Goal: Information Seeking & Learning: Learn about a topic

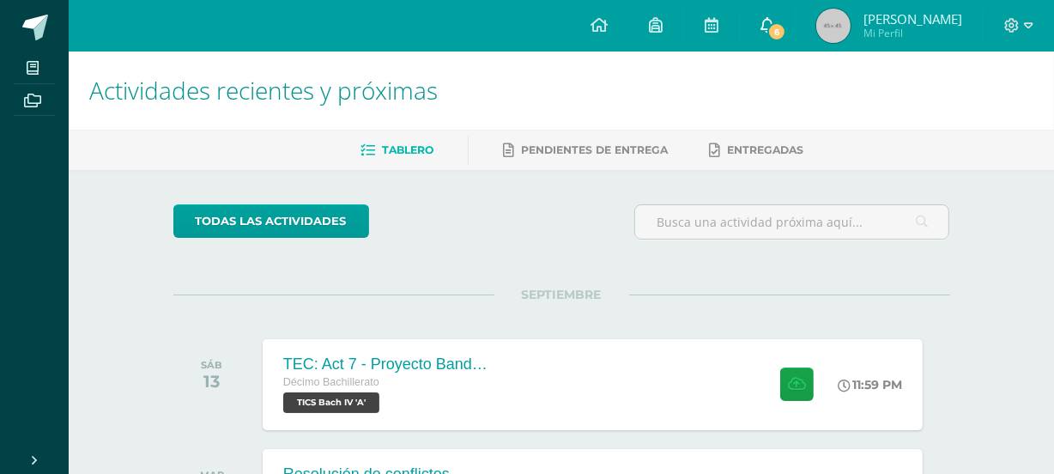
click at [795, 20] on link "6" at bounding box center [767, 25] width 55 height 51
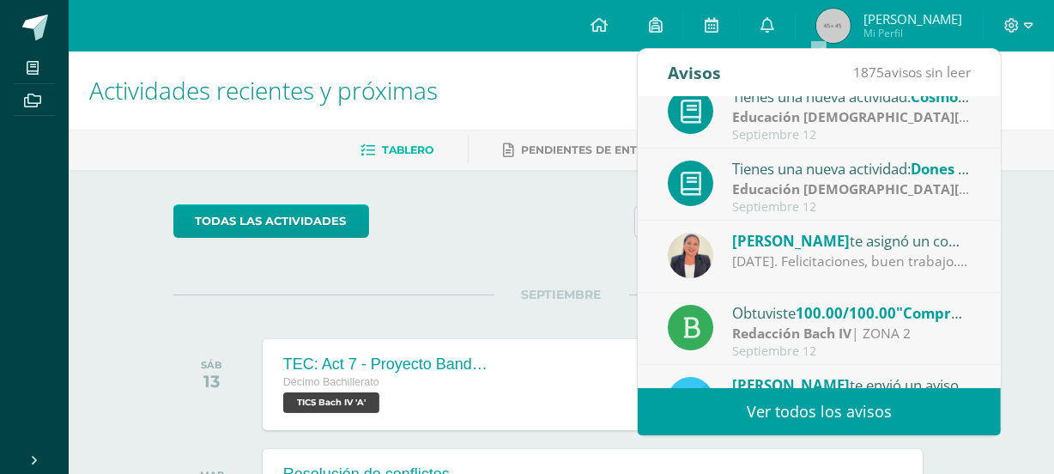
scroll to position [94, 0]
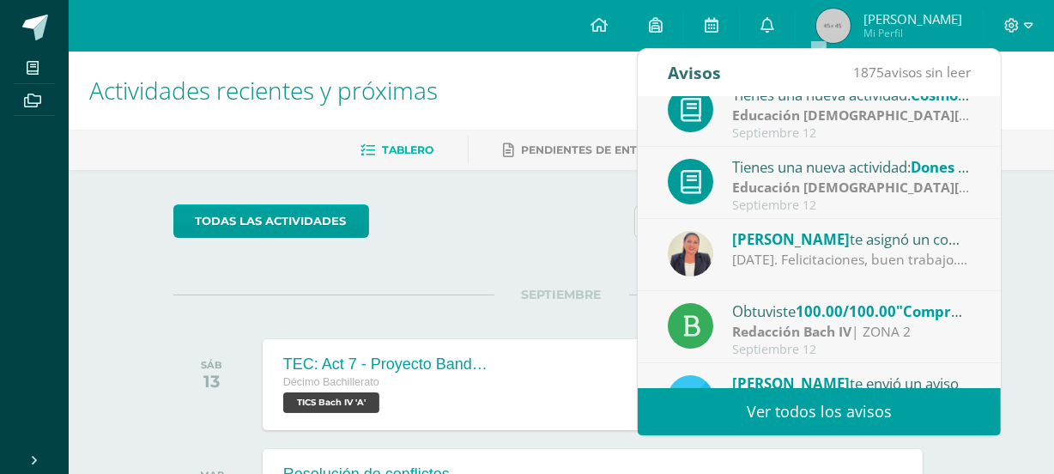
click at [852, 266] on div "[DATE]. Felicitaciones, buen trabajo. Que sigas mejor." at bounding box center [851, 260] width 239 height 20
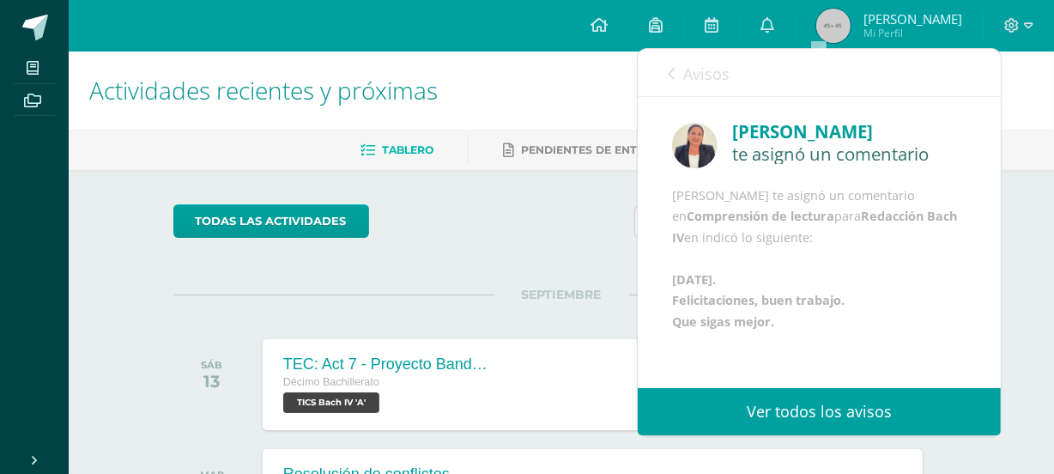
scroll to position [45, 0]
click at [708, 71] on span "Avisos" at bounding box center [706, 74] width 46 height 21
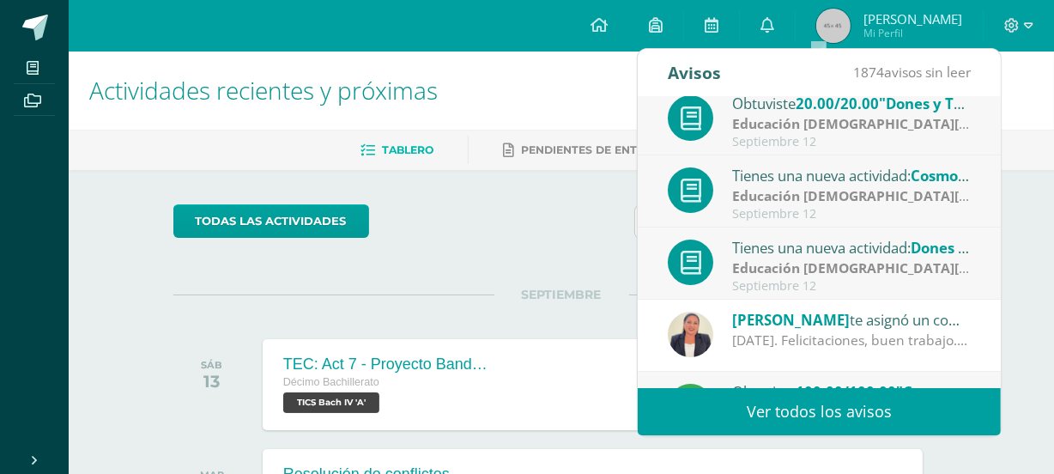
scroll to position [0, 0]
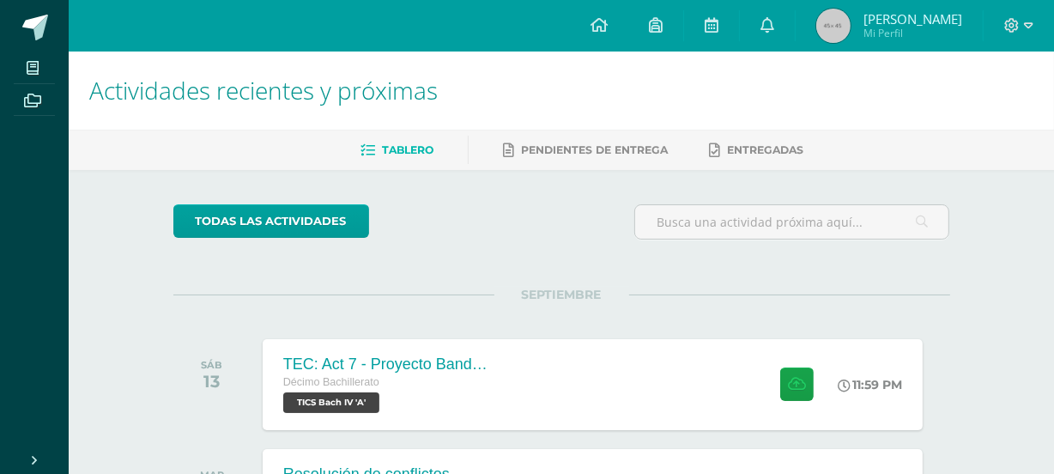
click at [561, 90] on h1 "Actividades recientes y próximas" at bounding box center [561, 90] width 944 height 78
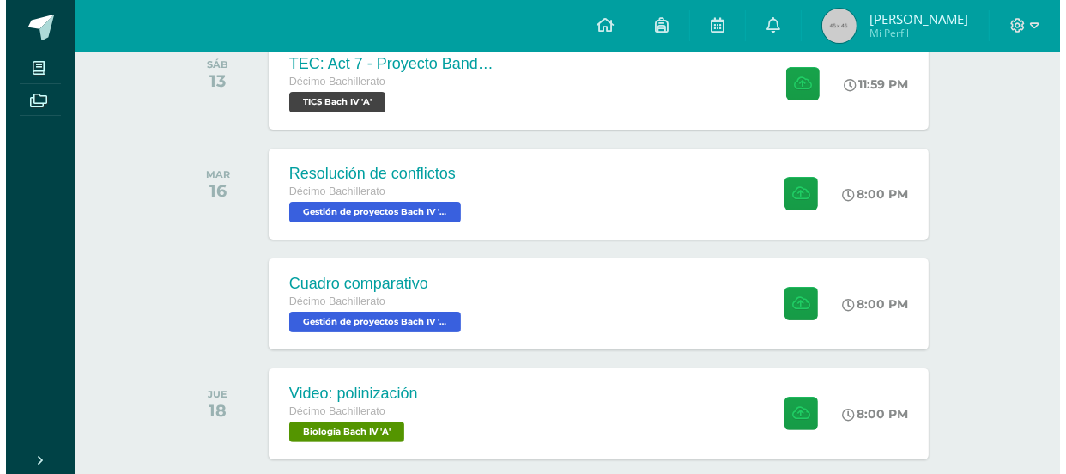
scroll to position [299, 0]
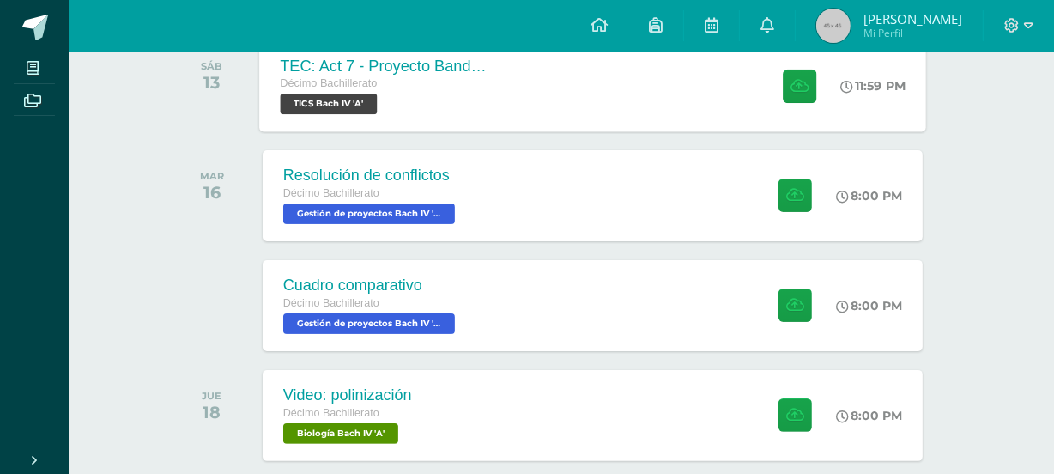
click at [741, 93] on div "TEC: Act 7 - Proyecto Bandera Verde Décimo Bachillerato TICS [PERSON_NAME] IV '…" at bounding box center [592, 85] width 667 height 92
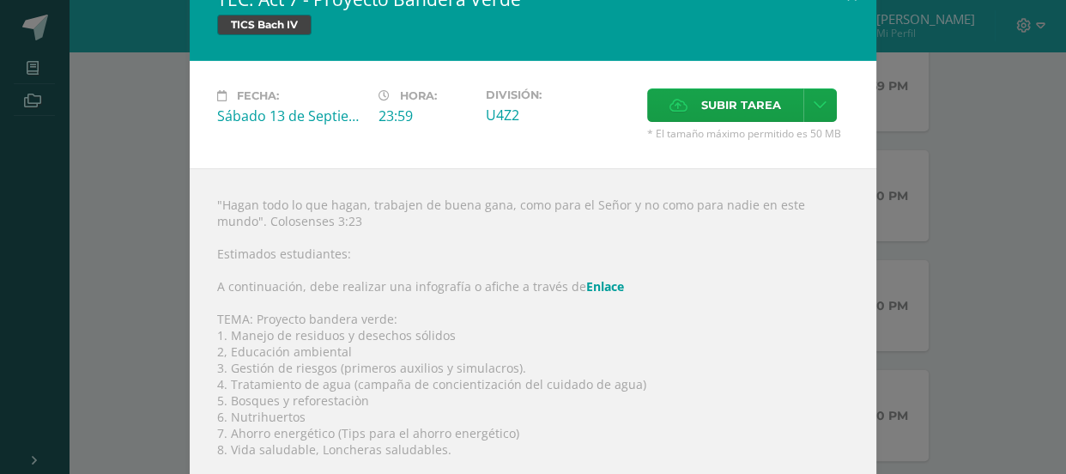
scroll to position [76, 0]
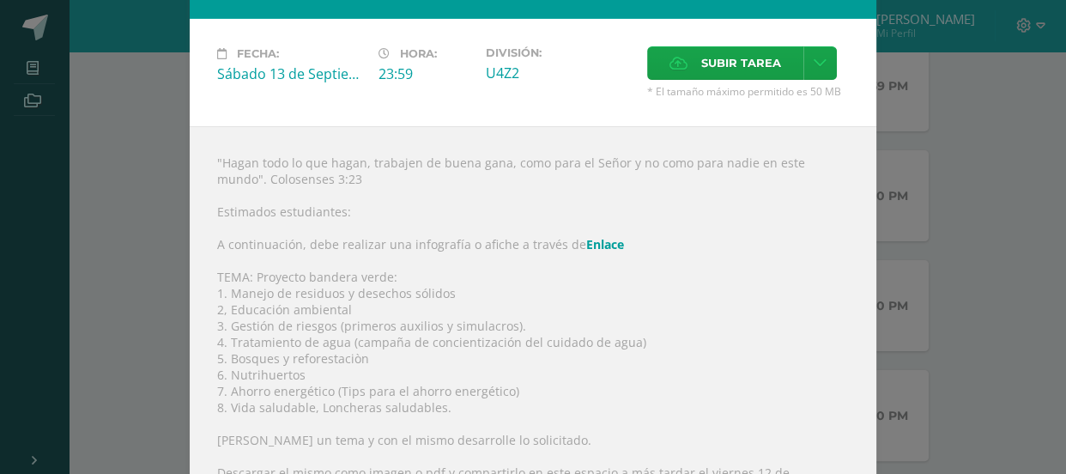
click at [589, 245] on link "Enlace" at bounding box center [605, 244] width 38 height 16
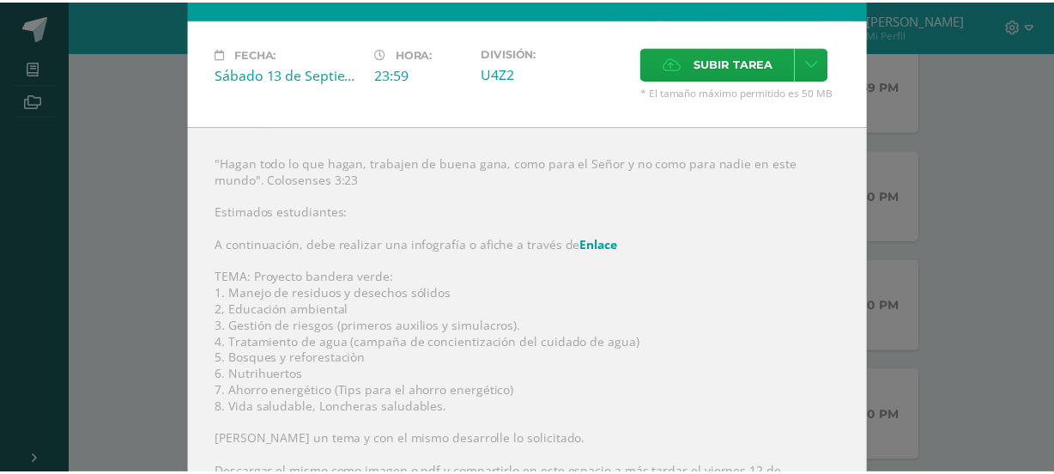
scroll to position [0, 0]
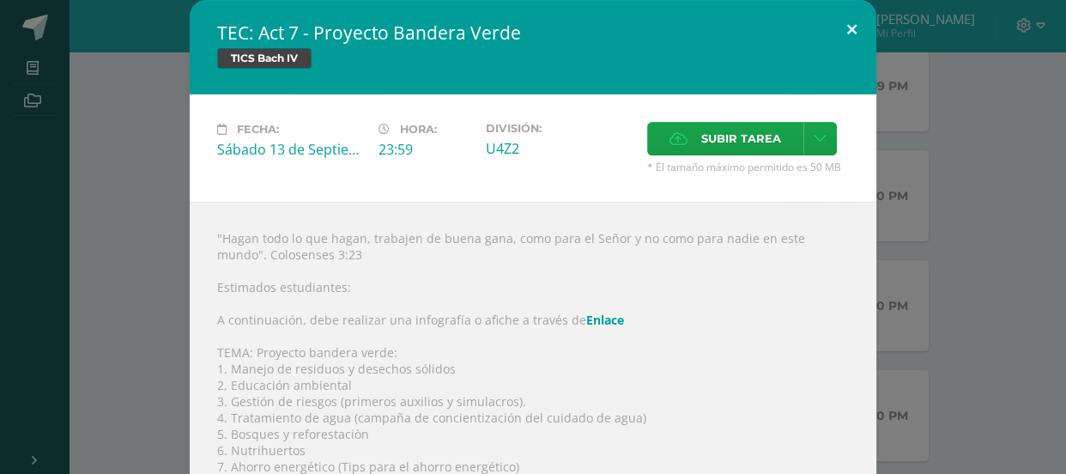
click at [849, 31] on button at bounding box center [851, 29] width 49 height 58
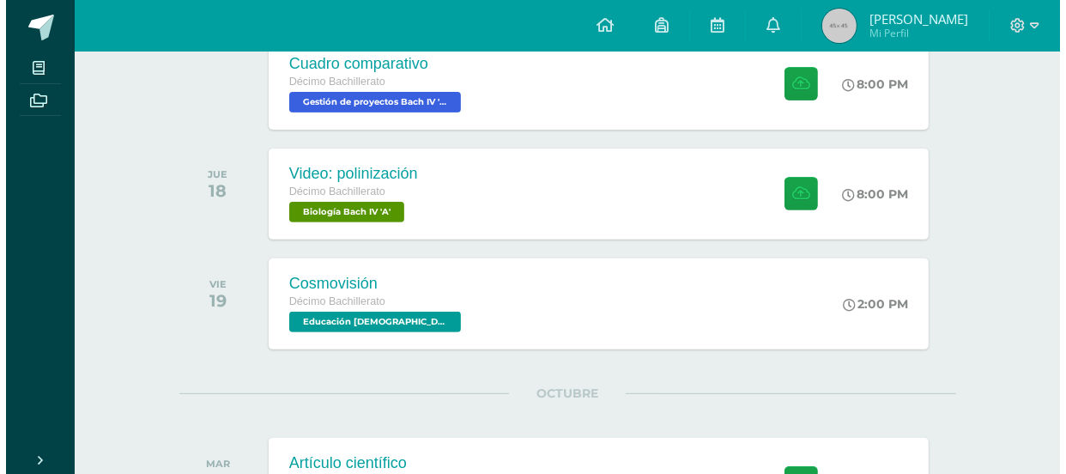
scroll to position [516, 0]
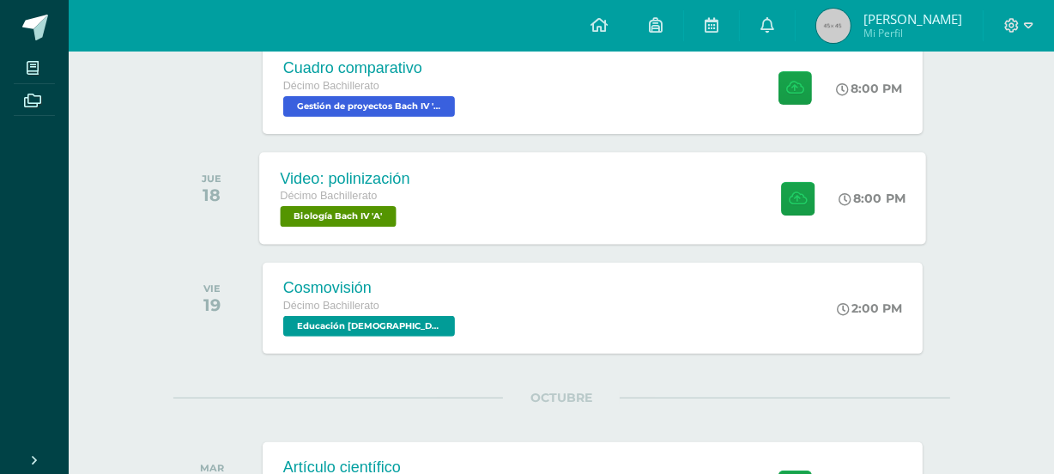
click at [644, 214] on div "Video: polinización Décimo Bachillerato Biología [PERSON_NAME] IV 'A' 8:00 PM V…" at bounding box center [592, 198] width 667 height 92
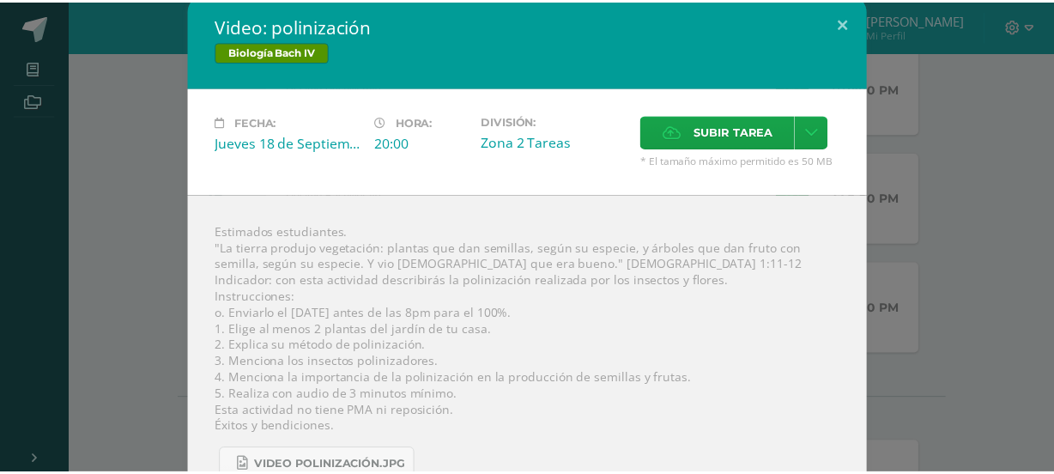
scroll to position [0, 0]
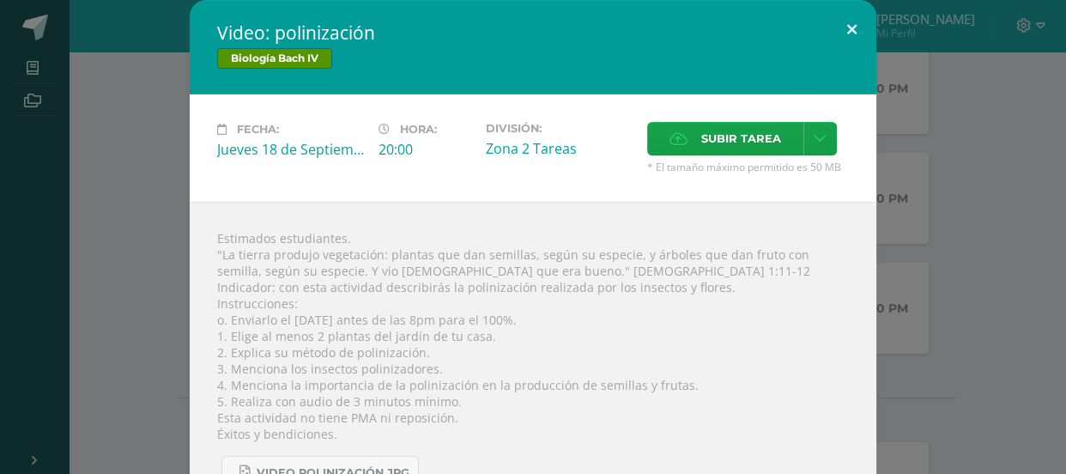
click at [837, 36] on button at bounding box center [851, 29] width 49 height 58
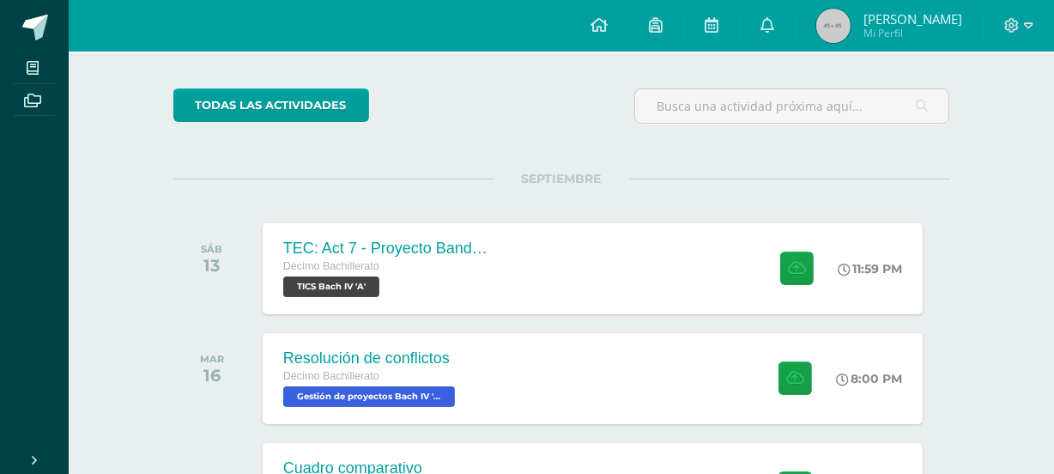
scroll to position [130, 0]
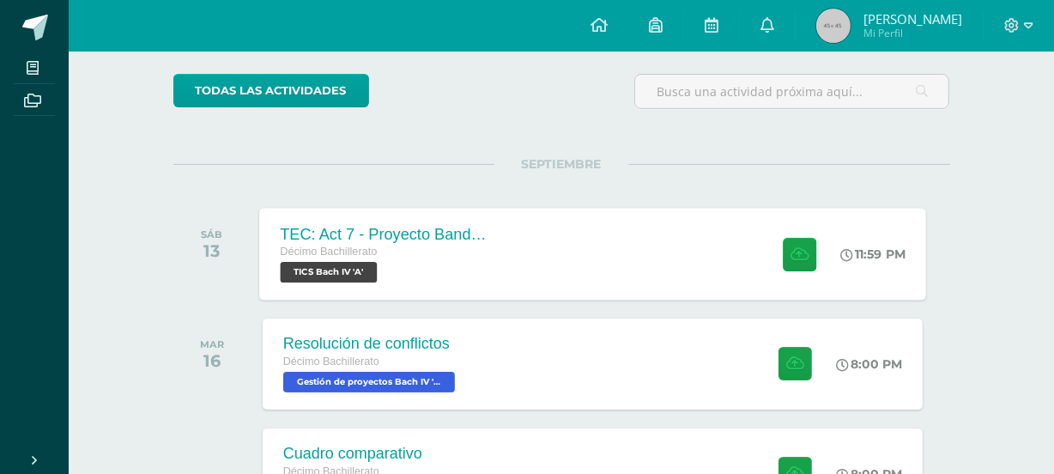
click at [481, 228] on div "TEC: Act 7 - Proyecto Bandera Verde" at bounding box center [384, 234] width 208 height 18
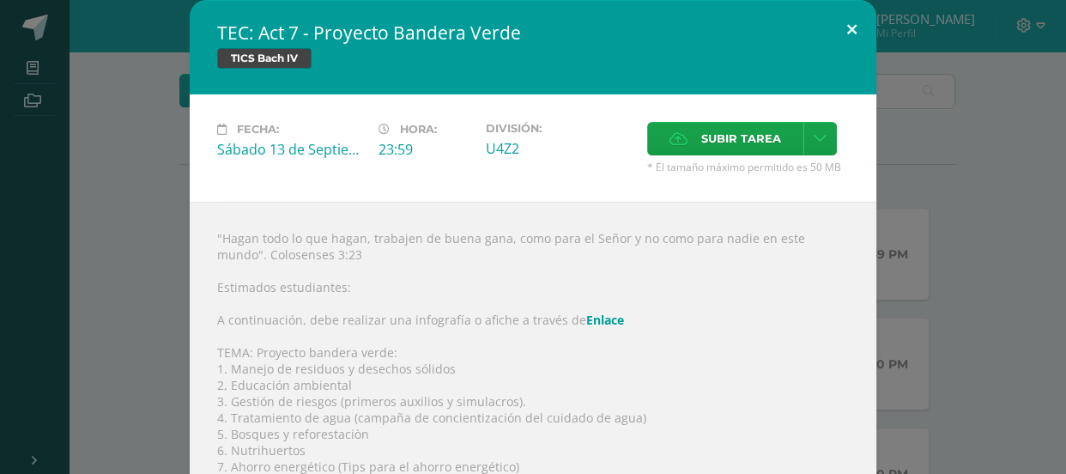
click at [850, 34] on button at bounding box center [851, 29] width 49 height 58
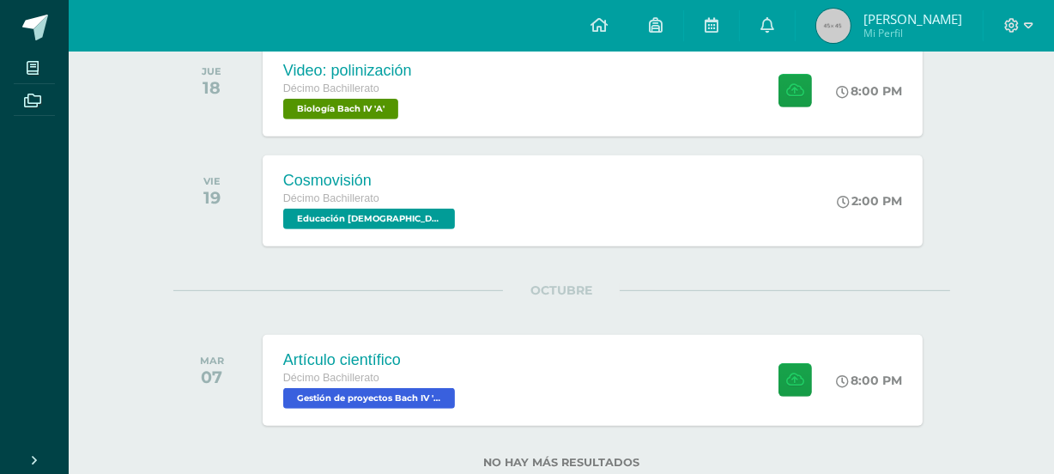
scroll to position [627, 0]
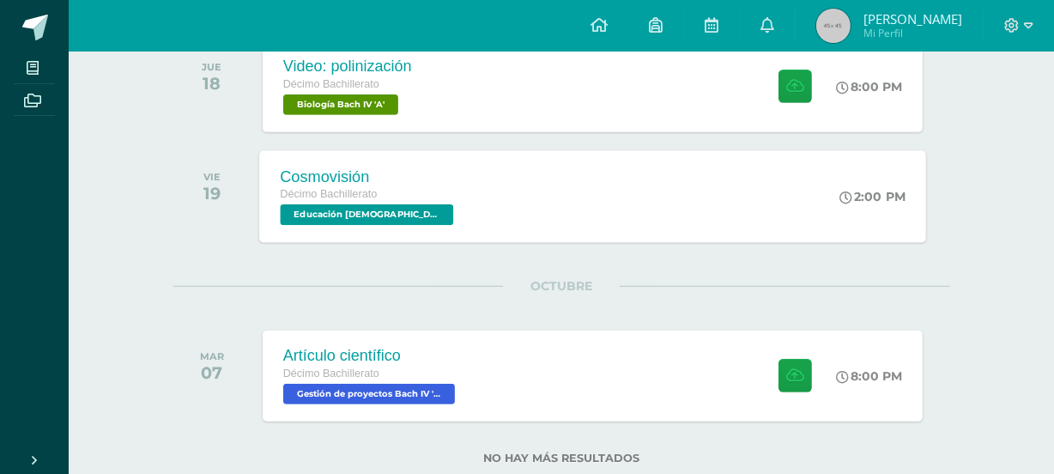
click at [630, 205] on div "Cosmovisión Décimo Bachillerato Educación [DEMOGRAPHIC_DATA][PERSON_NAME] IV 'A…" at bounding box center [592, 196] width 667 height 92
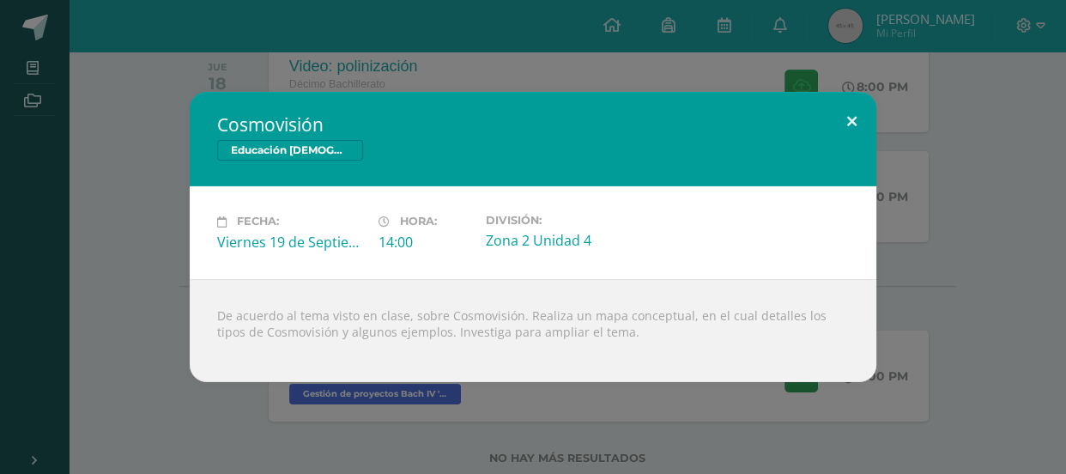
click at [840, 114] on button at bounding box center [851, 121] width 49 height 58
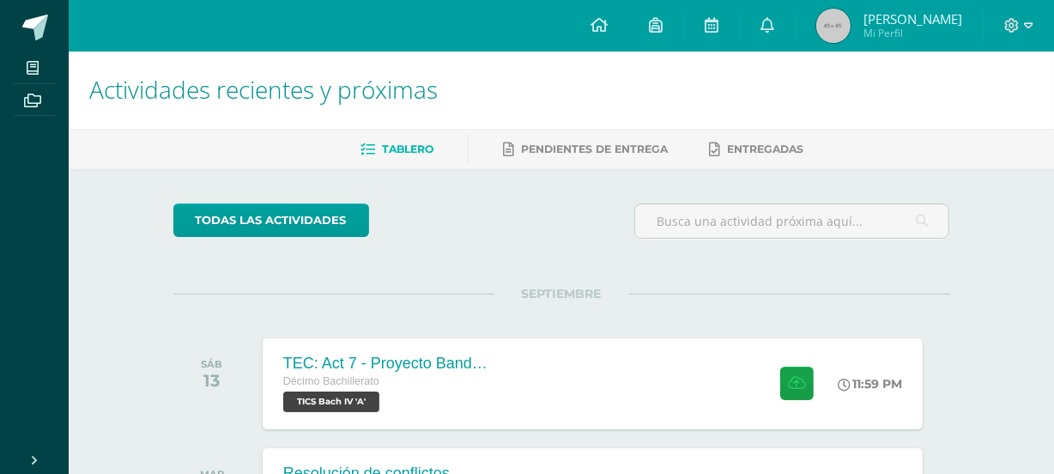
scroll to position [0, 0]
click at [774, 19] on icon at bounding box center [767, 24] width 14 height 15
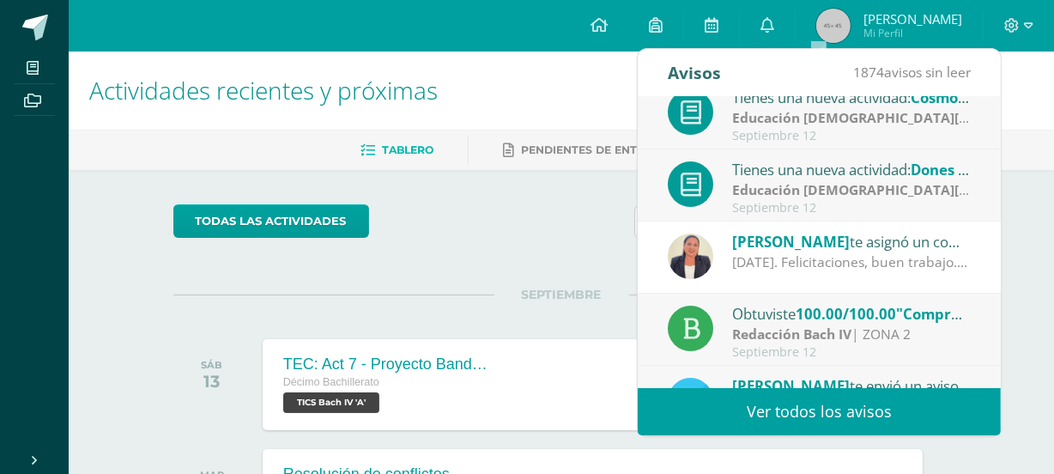
scroll to position [94, 0]
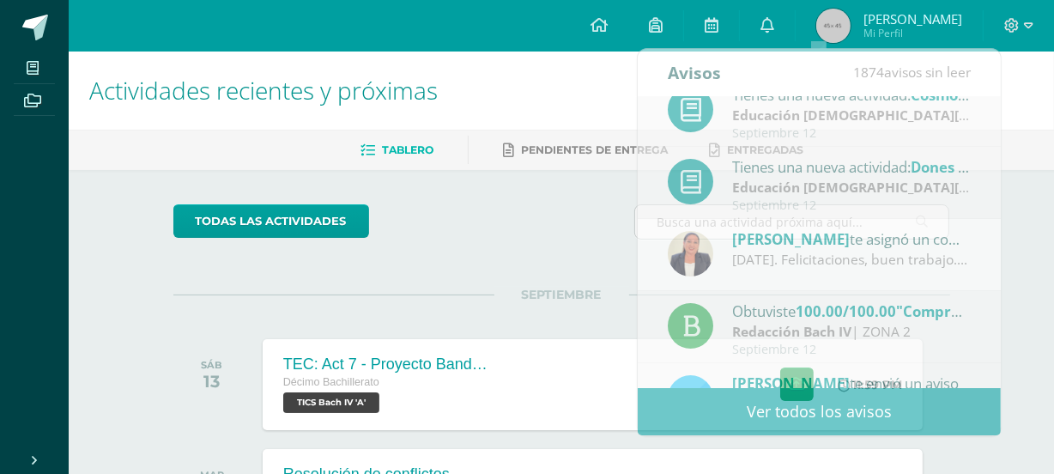
click at [606, 108] on h1 "Actividades recientes y próximas" at bounding box center [561, 90] width 944 height 78
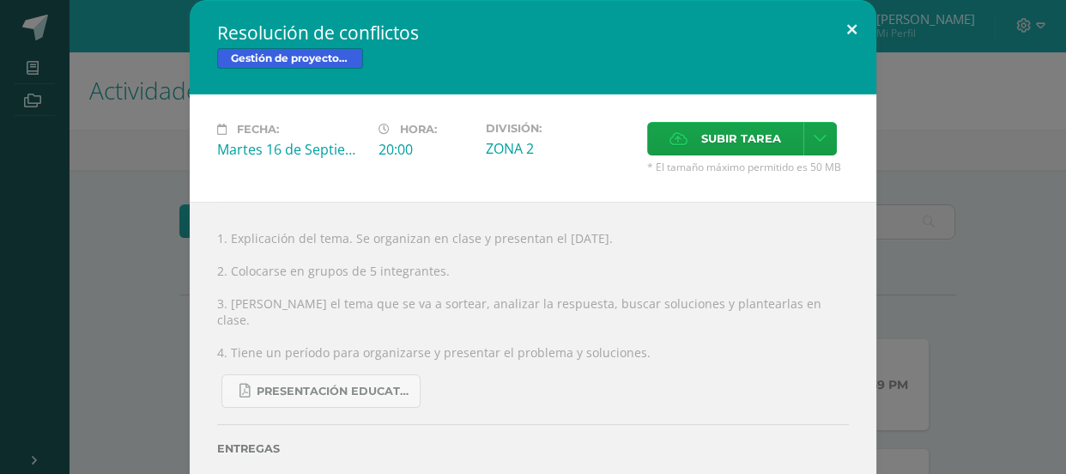
click at [827, 45] on button at bounding box center [851, 29] width 49 height 58
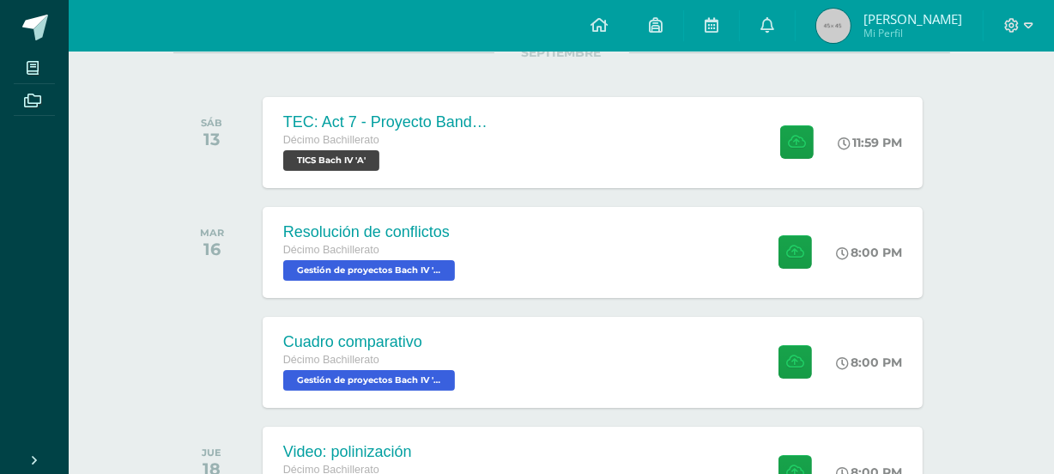
scroll to position [197, 0]
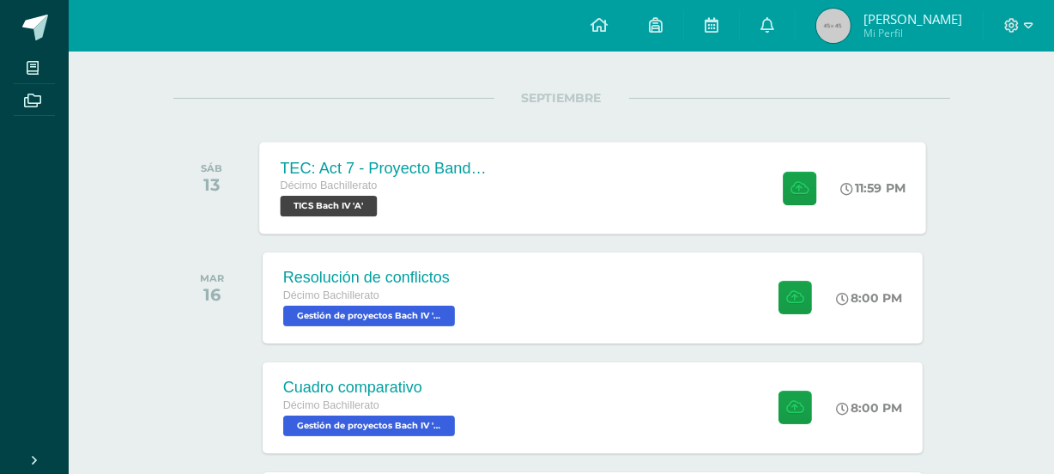
click at [650, 176] on div "TEC: Act 7 - Proyecto Bandera Verde Décimo Bachillerato TICS [PERSON_NAME] IV '…" at bounding box center [592, 188] width 667 height 92
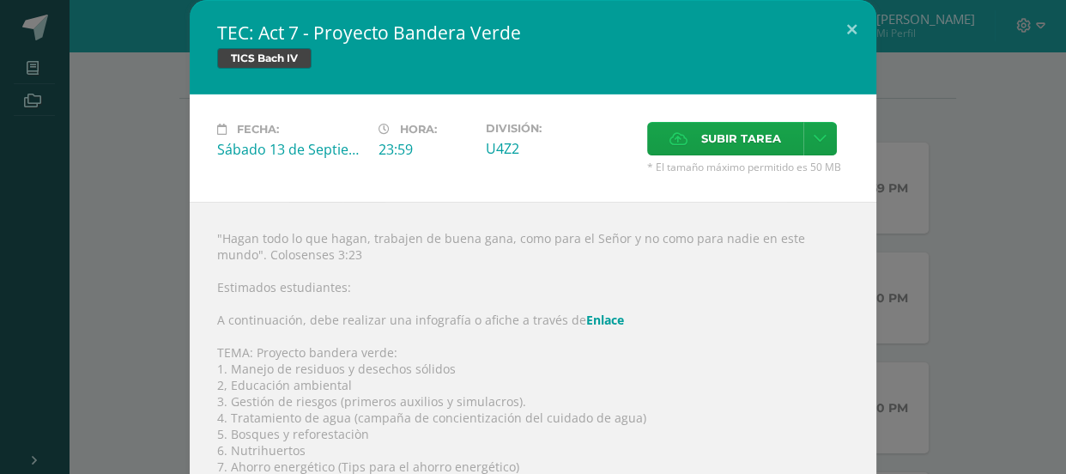
click at [82, 81] on div "TEC: Act 7 - Proyecto Bandera Verde TICS [PERSON_NAME] IV Fecha: [DATE] Hora: 2…" at bounding box center [533, 350] width 1052 height 701
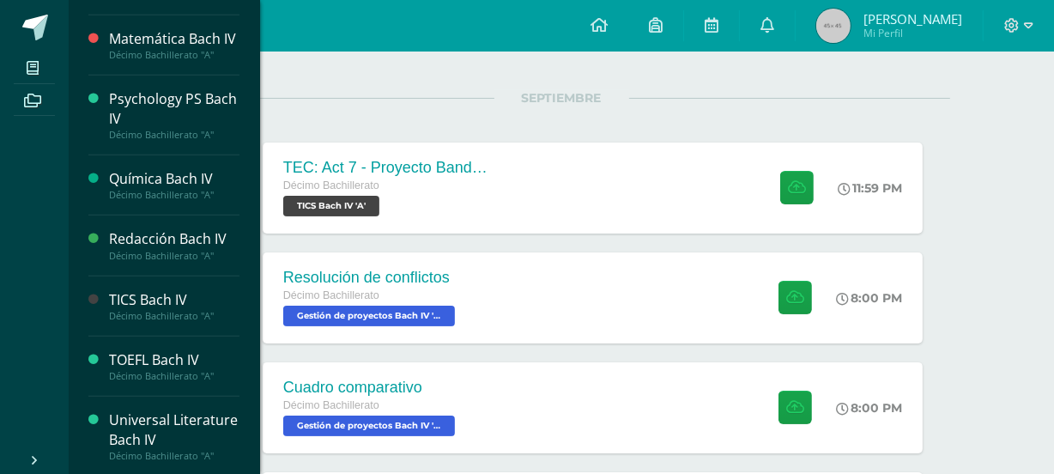
scroll to position [746, 0]
click at [163, 416] on div "Universal Literature Bach IV" at bounding box center [174, 428] width 130 height 39
